Goal: Transaction & Acquisition: Purchase product/service

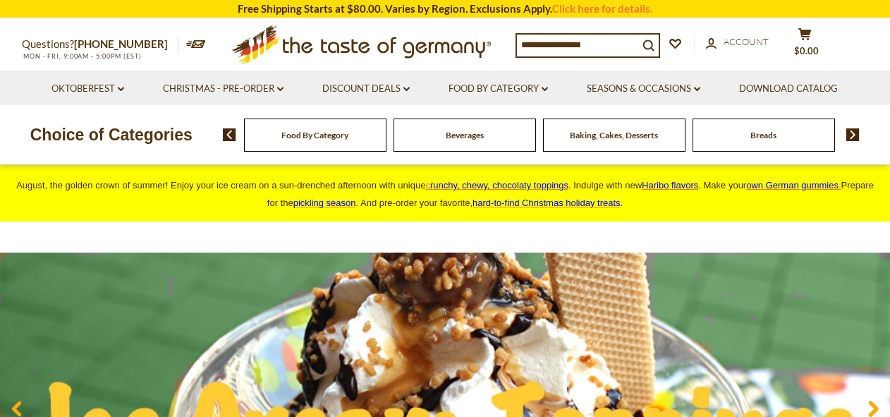
click at [462, 136] on span "Beverages" at bounding box center [464, 135] width 38 height 11
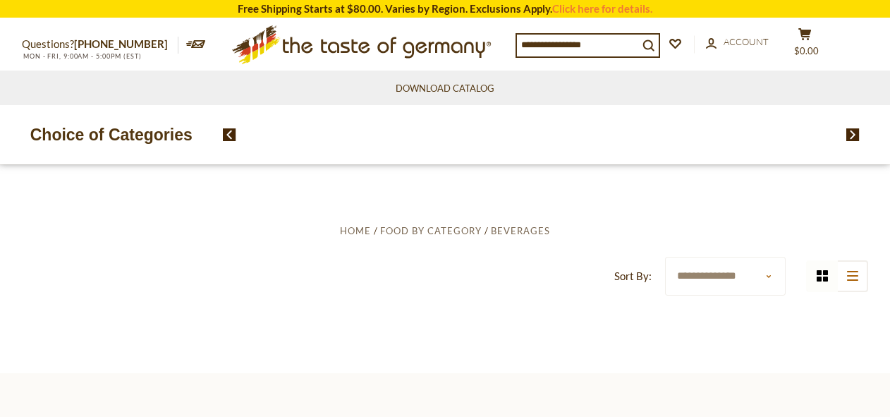
click at [566, 43] on input at bounding box center [577, 45] width 121 height 20
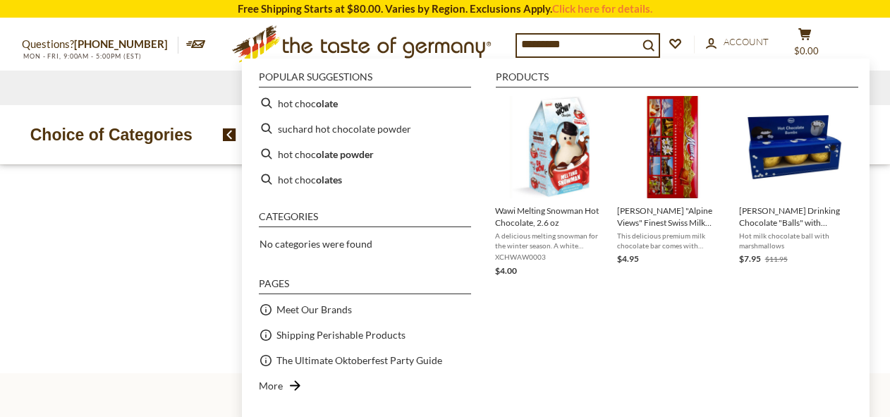
type input "**********"
